Goal: Check status: Check status

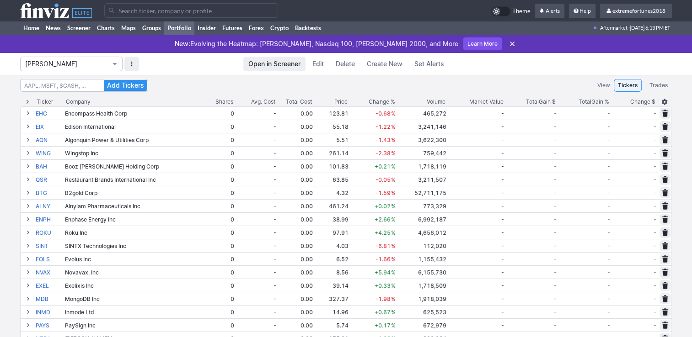
click at [61, 69] on button "[PERSON_NAME]" at bounding box center [71, 64] width 102 height 15
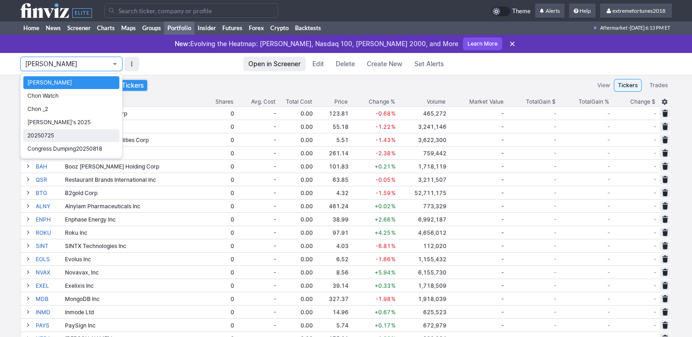
click at [57, 132] on span "20250725" at bounding box center [71, 135] width 88 height 9
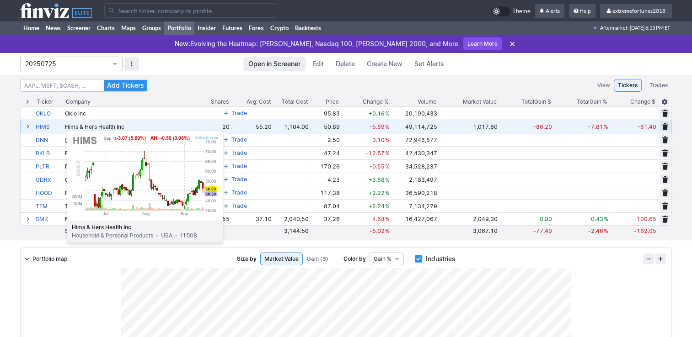
click at [44, 126] on link "HIMS" at bounding box center [49, 126] width 27 height 13
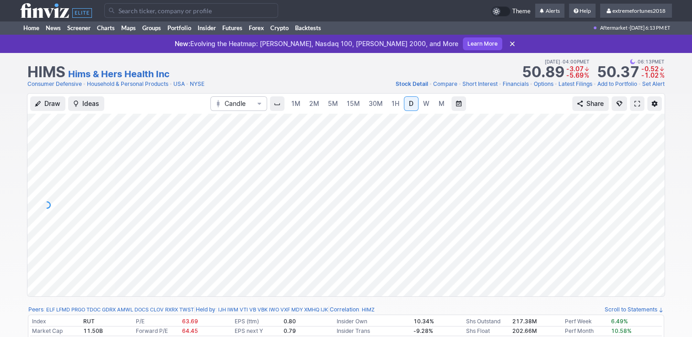
click at [394, 103] on span "1H" at bounding box center [395, 104] width 8 height 8
click at [409, 103] on span "D" at bounding box center [411, 104] width 5 height 8
click at [31, 28] on link "Home" at bounding box center [31, 28] width 22 height 14
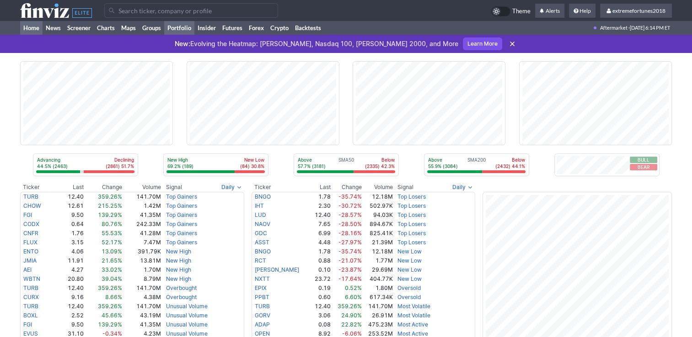
click at [185, 23] on link "Portfolio" at bounding box center [179, 28] width 30 height 14
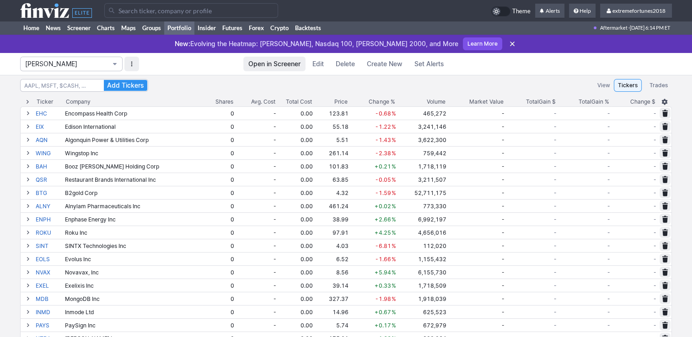
click at [54, 62] on span "[PERSON_NAME]" at bounding box center [66, 63] width 83 height 9
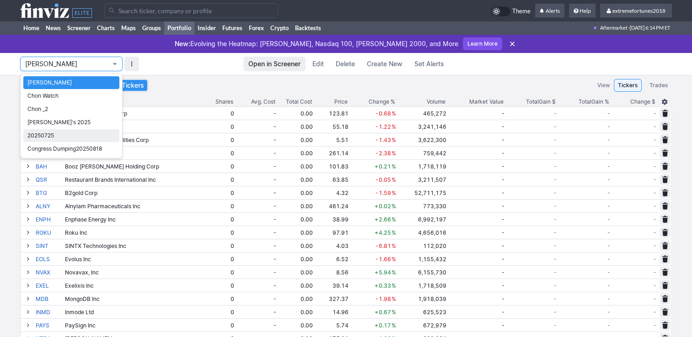
click at [65, 134] on span "20250725" at bounding box center [71, 135] width 88 height 9
